Goal: Task Accomplishment & Management: Use online tool/utility

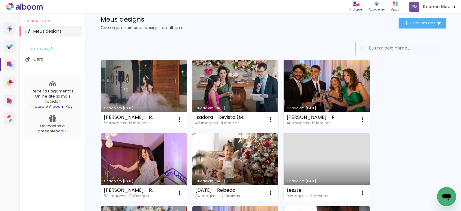
scroll to position [30, 0]
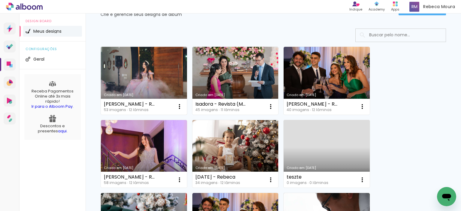
click at [145, 86] on link "Criado em [DATE]" at bounding box center [144, 81] width 86 height 68
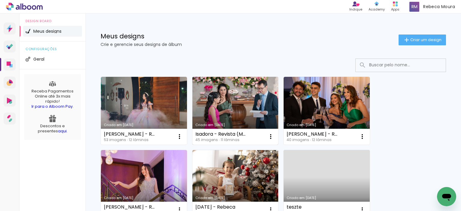
click at [221, 104] on link "Criado em [DATE]" at bounding box center [235, 111] width 86 height 68
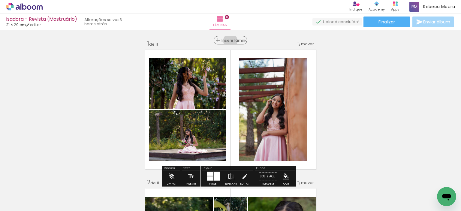
click at [228, 41] on span "Inserir lâmina" at bounding box center [233, 40] width 23 height 4
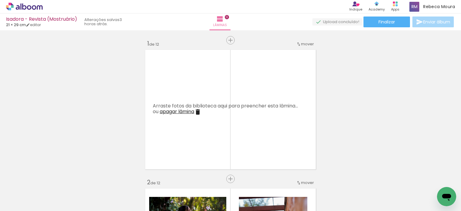
click at [19, 205] on span "Adicionar Fotos" at bounding box center [21, 203] width 18 height 7
click at [0, 0] on input "file" at bounding box center [0, 0] width 0 height 0
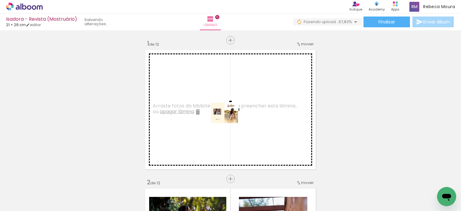
drag, startPoint x: 455, startPoint y: 186, endPoint x: 229, endPoint y: 121, distance: 234.9
click at [229, 121] on quentale-workspace at bounding box center [230, 105] width 461 height 211
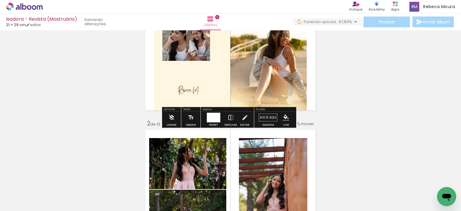
scroll to position [60, 0]
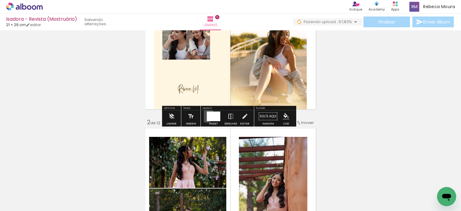
click at [207, 115] on div at bounding box center [214, 117] width 14 height 10
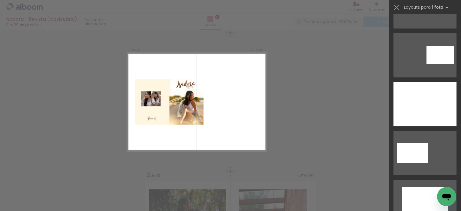
scroll to position [420, 0]
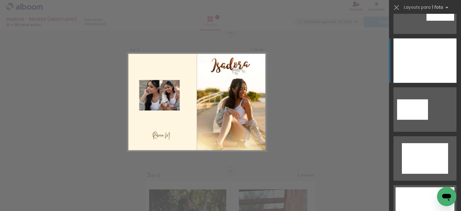
click at [419, 66] on div at bounding box center [425, 60] width 63 height 44
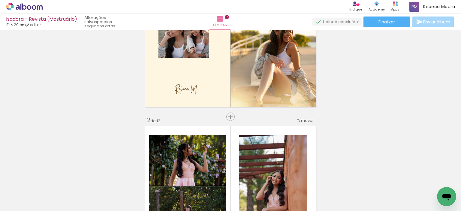
scroll to position [0, 0]
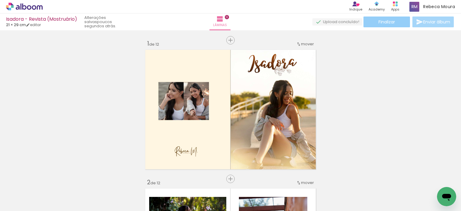
click at [394, 18] on paper-button "Finalizar" at bounding box center [387, 22] width 47 height 11
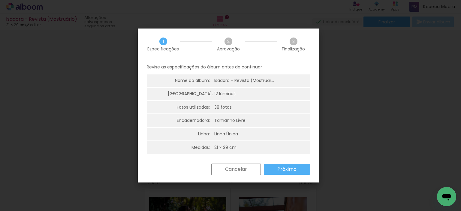
click at [300, 168] on paper-button "Próximo" at bounding box center [287, 169] width 46 height 11
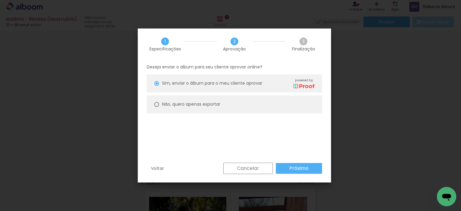
click at [156, 105] on div at bounding box center [156, 104] width 5 height 5
type paper-radio-button "on"
click at [0, 0] on slot "Próximo" at bounding box center [0, 0] width 0 height 0
type input "Alta, 300 DPI"
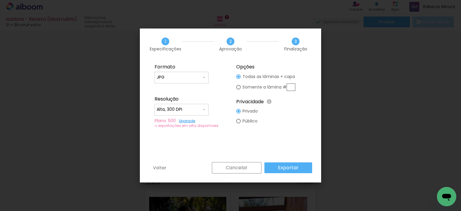
click at [0, 0] on slot "Exportar" at bounding box center [0, 0] width 0 height 0
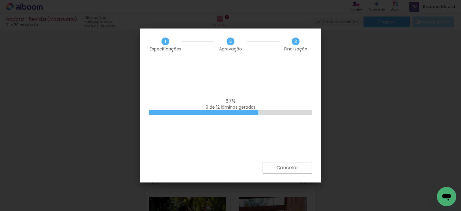
scroll to position [0, 1126]
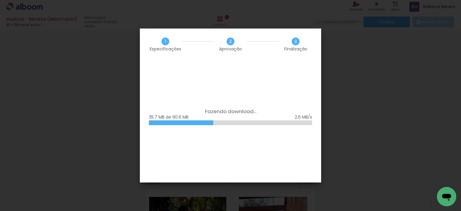
scroll to position [0, 1126]
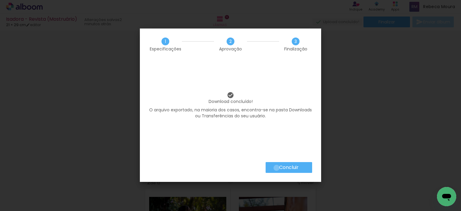
click at [276, 168] on paper-button "Concluir" at bounding box center [289, 167] width 47 height 11
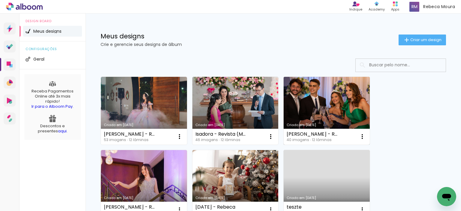
scroll to position [30, 0]
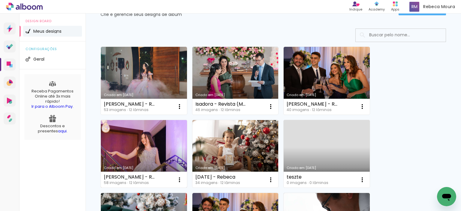
click at [139, 151] on link "Criado em [DATE]" at bounding box center [144, 154] width 86 height 68
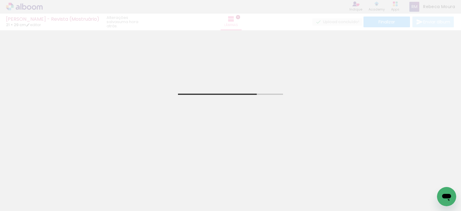
scroll to position [0, 1540]
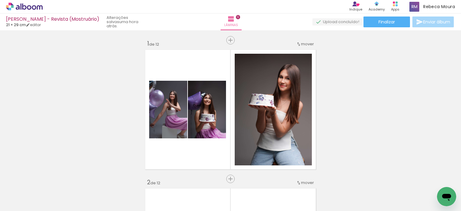
click at [19, 201] on span "Adicionar Fotos" at bounding box center [21, 203] width 18 height 7
click at [0, 0] on input "file" at bounding box center [0, 0] width 0 height 0
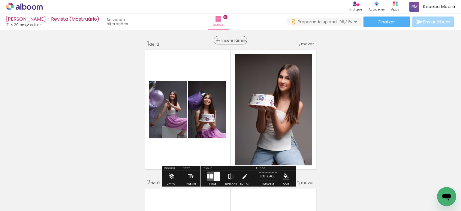
click at [231, 39] on span "Inserir lâmina" at bounding box center [233, 40] width 23 height 4
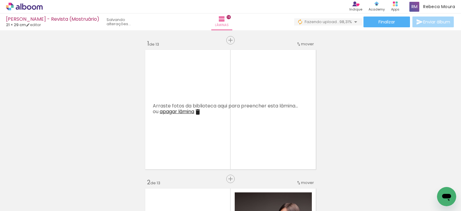
scroll to position [0, 1573]
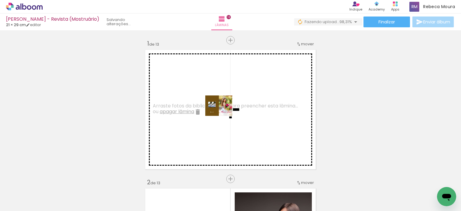
drag, startPoint x: 432, startPoint y: 195, endPoint x: 223, endPoint y: 113, distance: 224.4
click at [223, 113] on quentale-workspace at bounding box center [230, 105] width 461 height 211
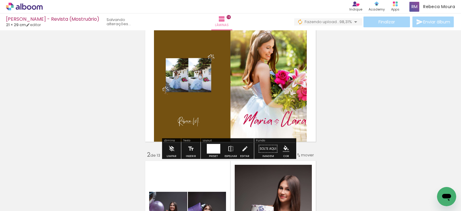
scroll to position [60, 0]
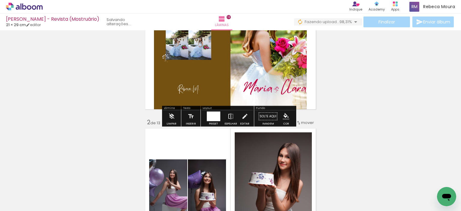
click at [213, 112] on div at bounding box center [214, 117] width 14 height 10
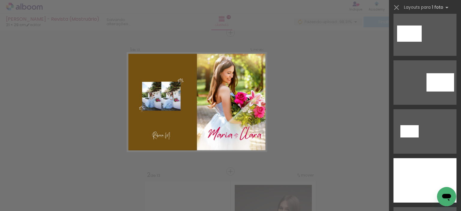
scroll to position [360, 0]
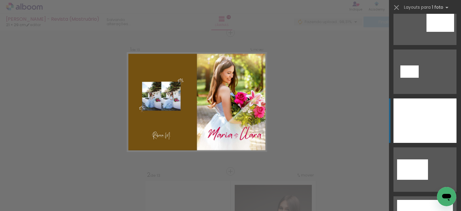
click at [426, 128] on div at bounding box center [425, 120] width 63 height 44
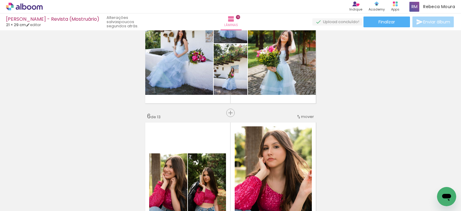
scroll to position [0, 1387]
click at [386, 24] on span "Finalizar" at bounding box center [387, 22] width 17 height 4
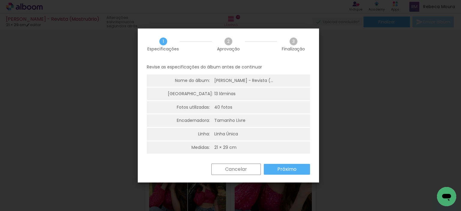
click at [0, 0] on slot "Próximo" at bounding box center [0, 0] width 0 height 0
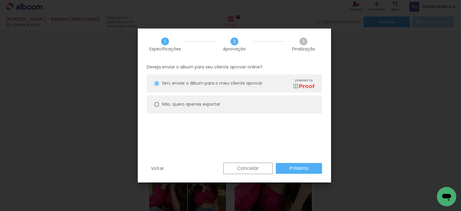
click at [0, 0] on slot "Não, quero apenas exportar" at bounding box center [0, 0] width 0 height 0
type paper-radio-button "on"
click at [0, 0] on slot "Próximo" at bounding box center [0, 0] width 0 height 0
type input "Alta, 300 DPI"
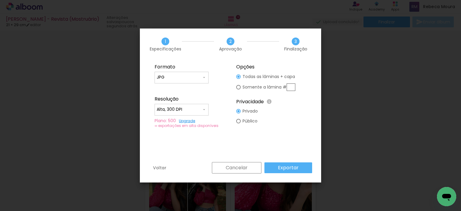
click at [298, 173] on paper-button "Exportar" at bounding box center [288, 167] width 48 height 11
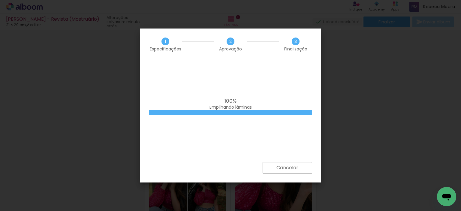
scroll to position [0, 1387]
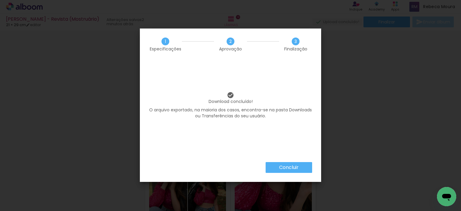
scroll to position [0, 1387]
click at [0, 0] on slot "Concluir" at bounding box center [0, 0] width 0 height 0
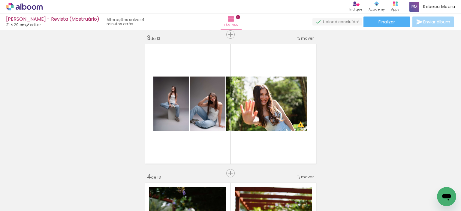
scroll to position [0, 0]
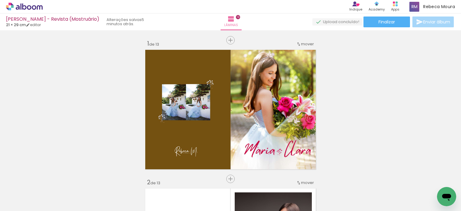
click at [23, 9] on icon at bounding box center [24, 6] width 5 height 6
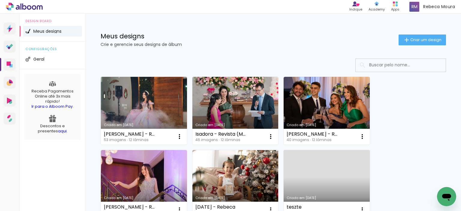
click at [139, 99] on link "Criado em [DATE]" at bounding box center [144, 111] width 86 height 68
